Goal: Information Seeking & Learning: Check status

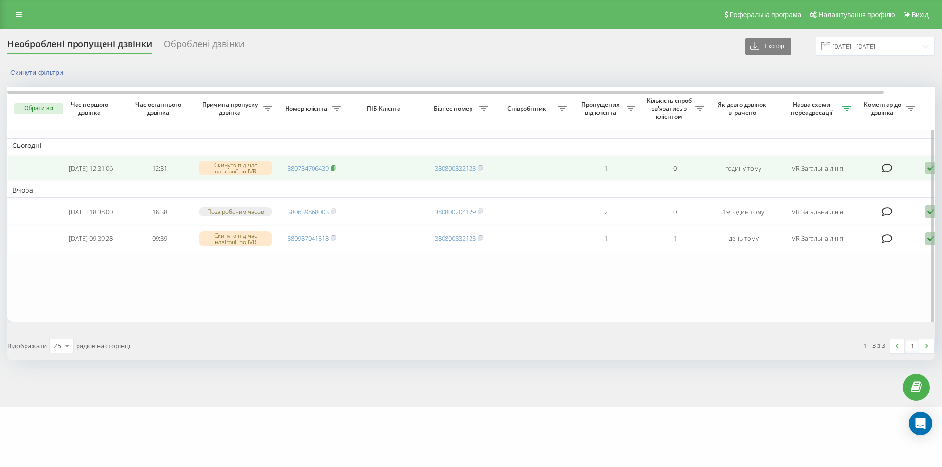
click at [333, 167] on icon at bounding box center [333, 168] width 4 height 6
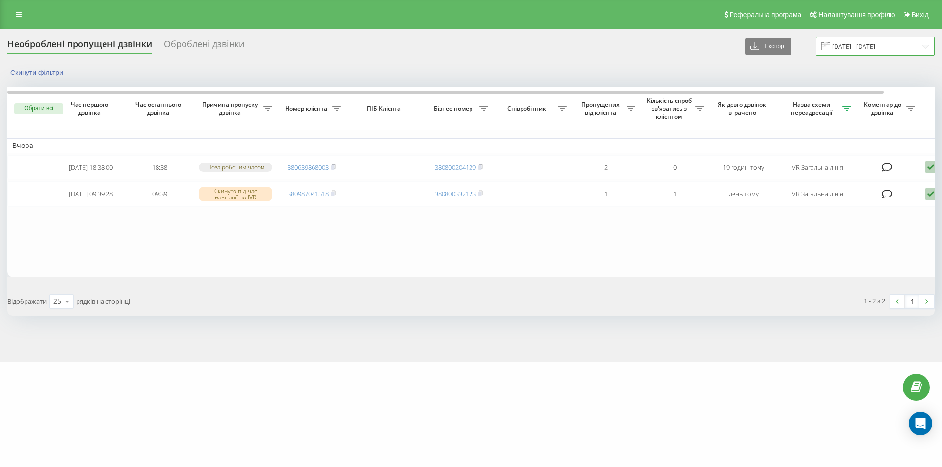
click at [877, 45] on input "[DATE] - [DATE]" at bounding box center [875, 46] width 119 height 19
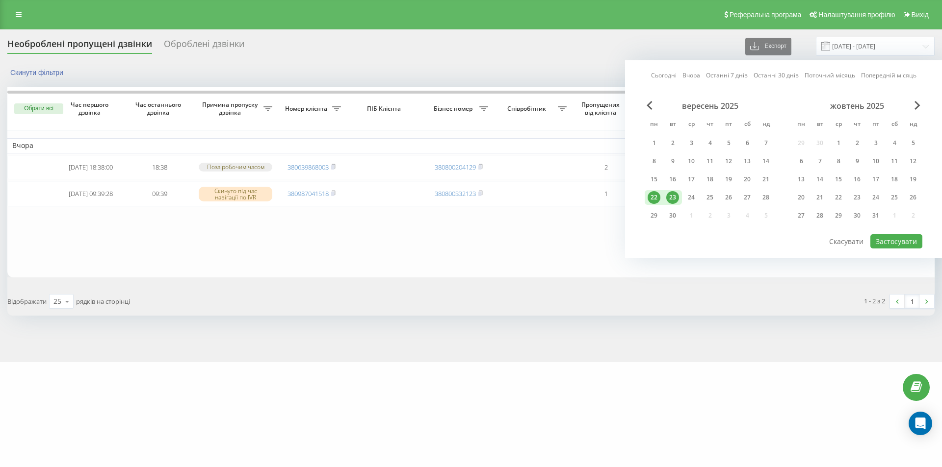
click at [676, 200] on div "23" at bounding box center [672, 197] width 13 height 13
click at [892, 242] on button "Застосувати" at bounding box center [896, 241] width 52 height 14
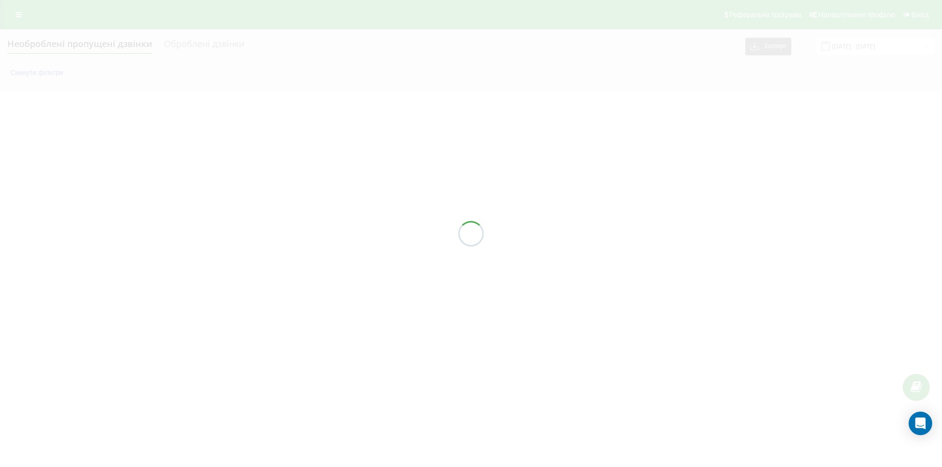
type input "23.09.2025 - 23.09.2025"
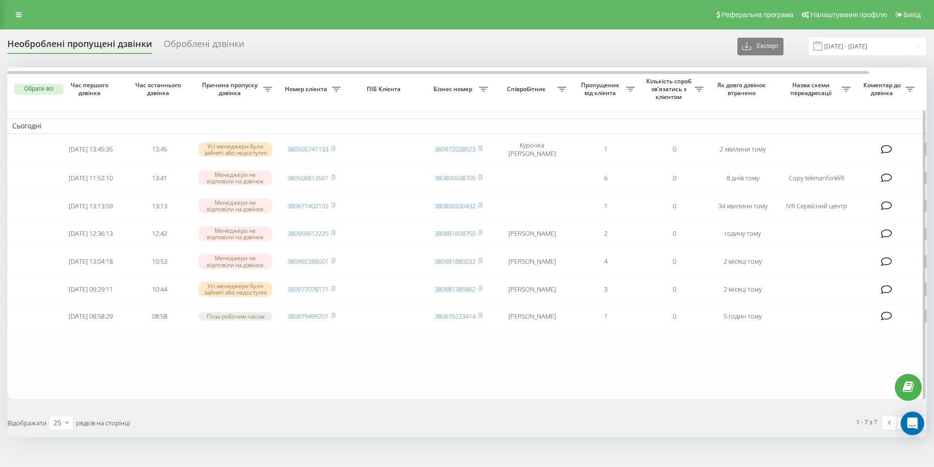
click at [844, 88] on icon at bounding box center [846, 89] width 9 height 5
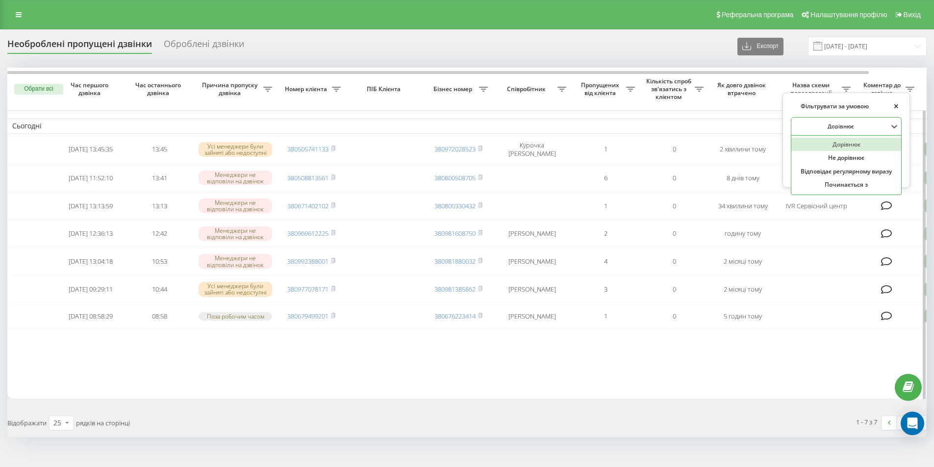
click at [839, 127] on div at bounding box center [841, 126] width 94 height 9
click at [822, 174] on div "Відповідає регулярному виразу" at bounding box center [847, 172] width 110 height 14
click at [843, 146] on input "text" at bounding box center [846, 149] width 111 height 17
type input "IVR Загальна лінія|Callback"
click at [879, 168] on span "OK" at bounding box center [879, 167] width 27 height 15
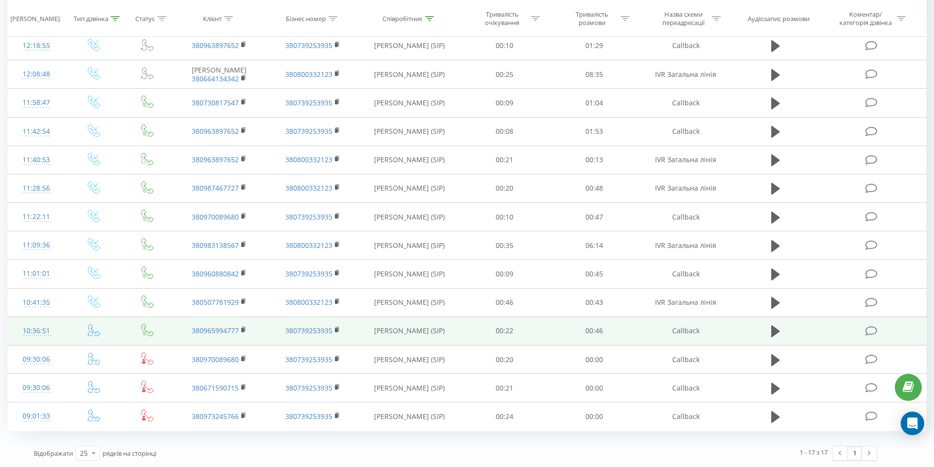
scroll to position [202, 0]
